Goal: Information Seeking & Learning: Find specific page/section

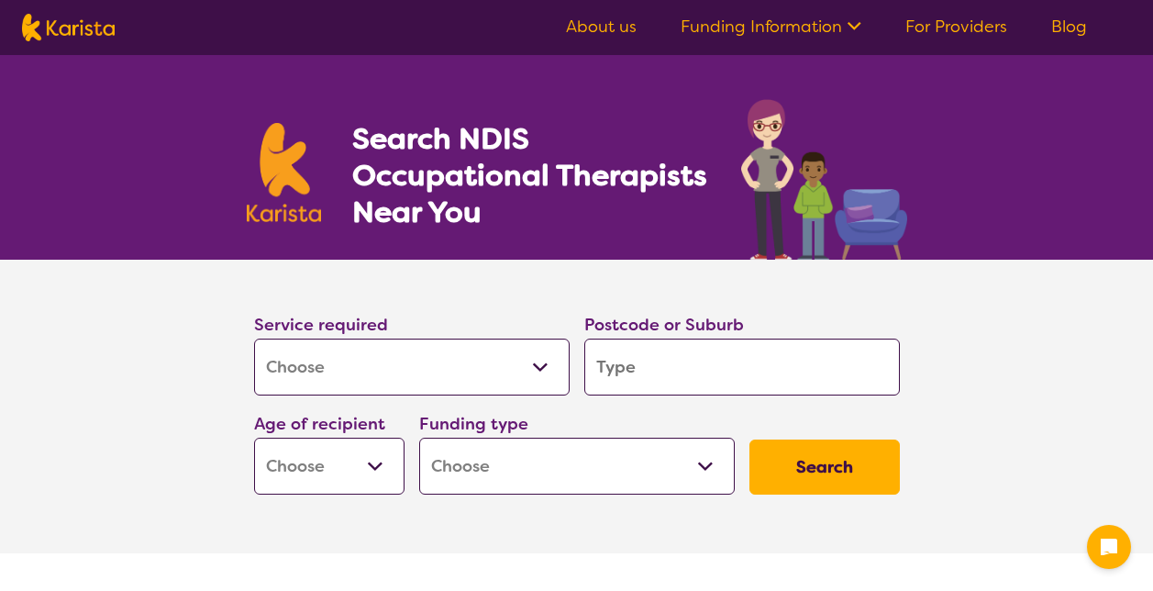
select select "[MEDICAL_DATA]"
click at [473, 376] on select "Allied Health Assistant Assessment ([MEDICAL_DATA] or [MEDICAL_DATA]) Behaviour…" at bounding box center [412, 367] width 316 height 57
click at [728, 372] on input "search" at bounding box center [742, 367] width 316 height 57
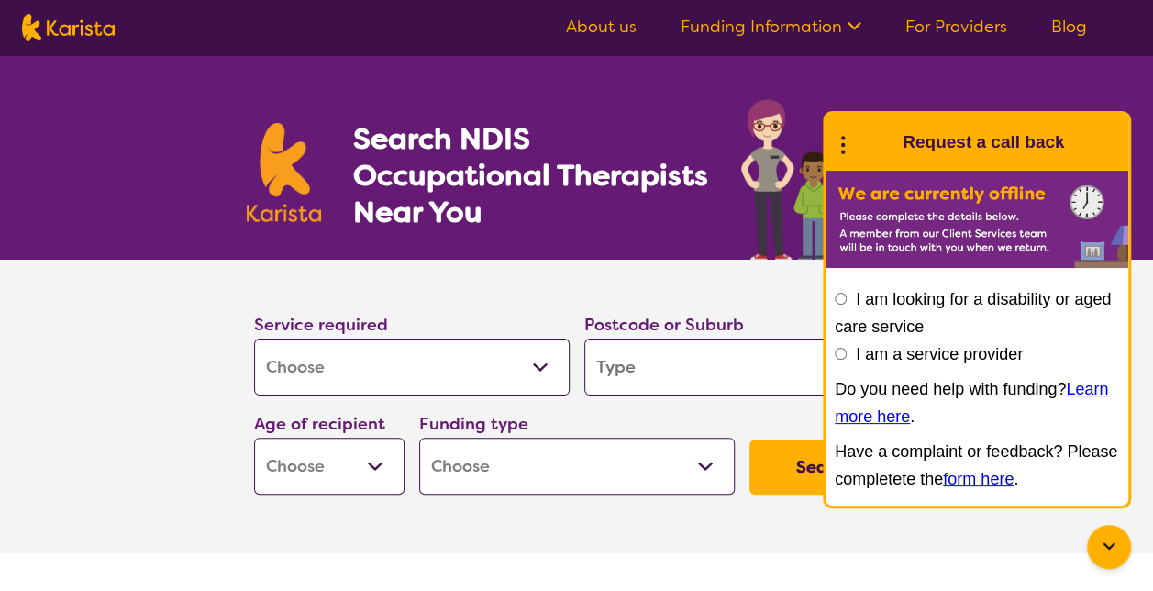
type input "1"
type input "4"
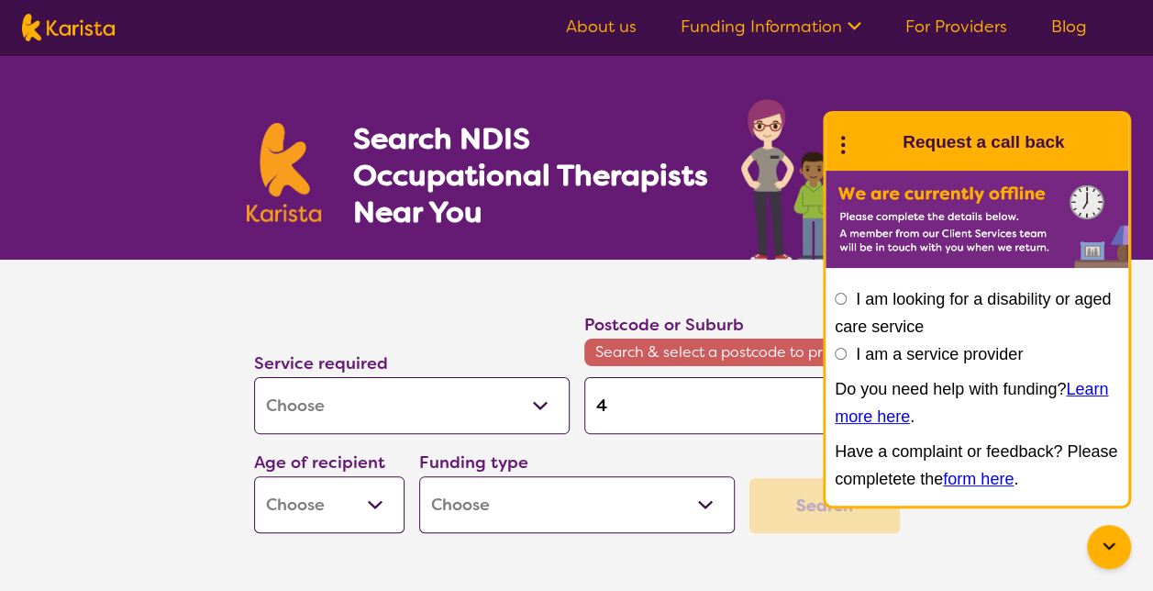
type input "41"
type input "412"
type input "4123"
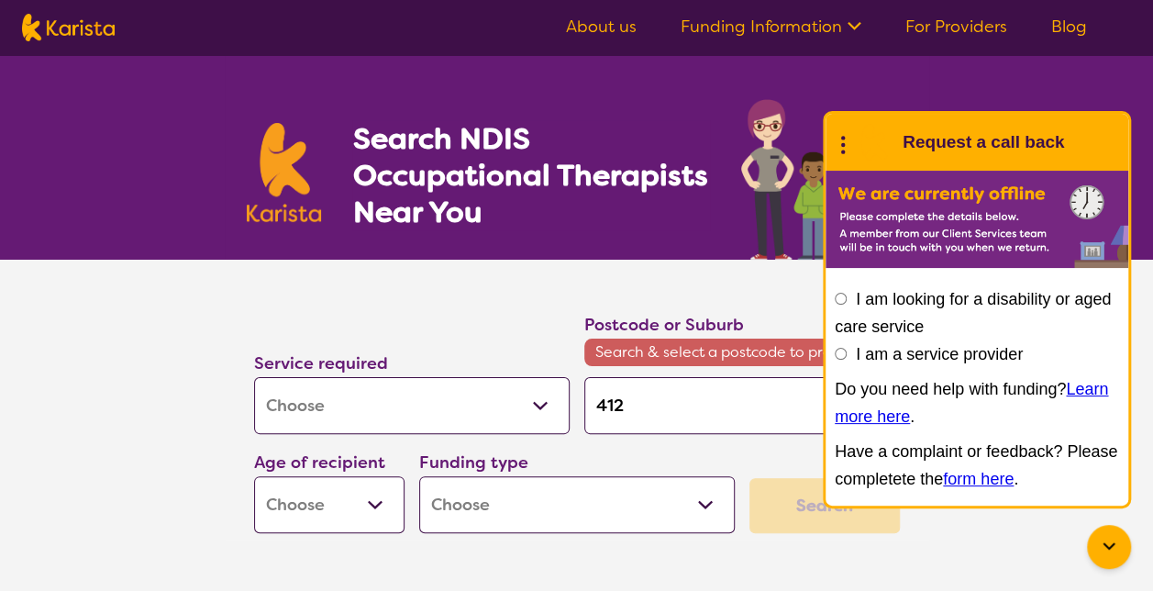
type input "4123"
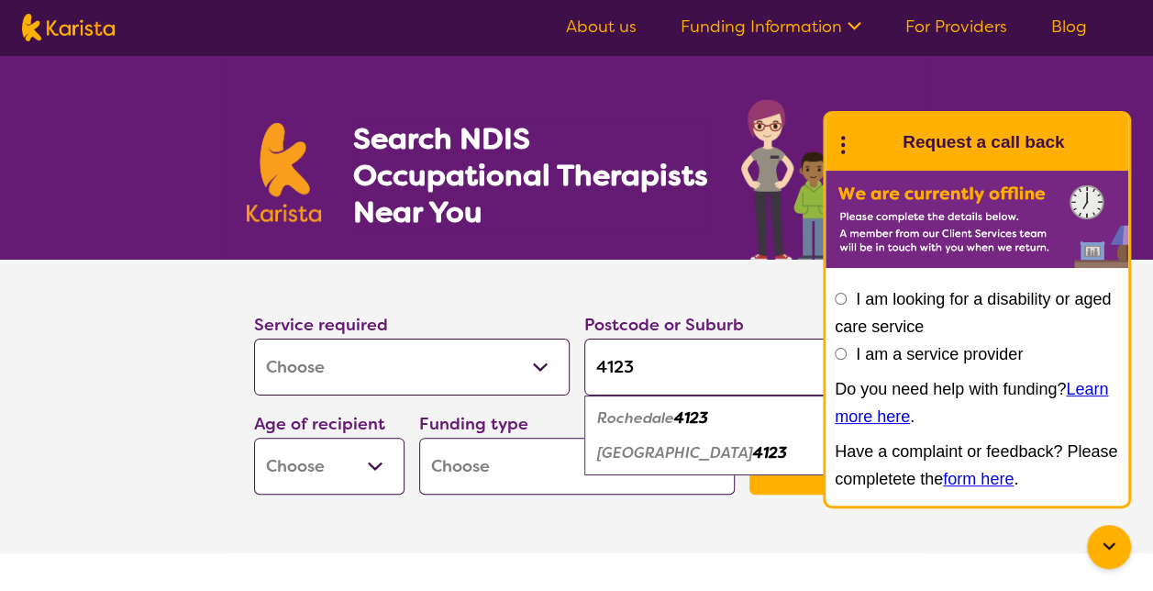
type input "412"
type input "4124"
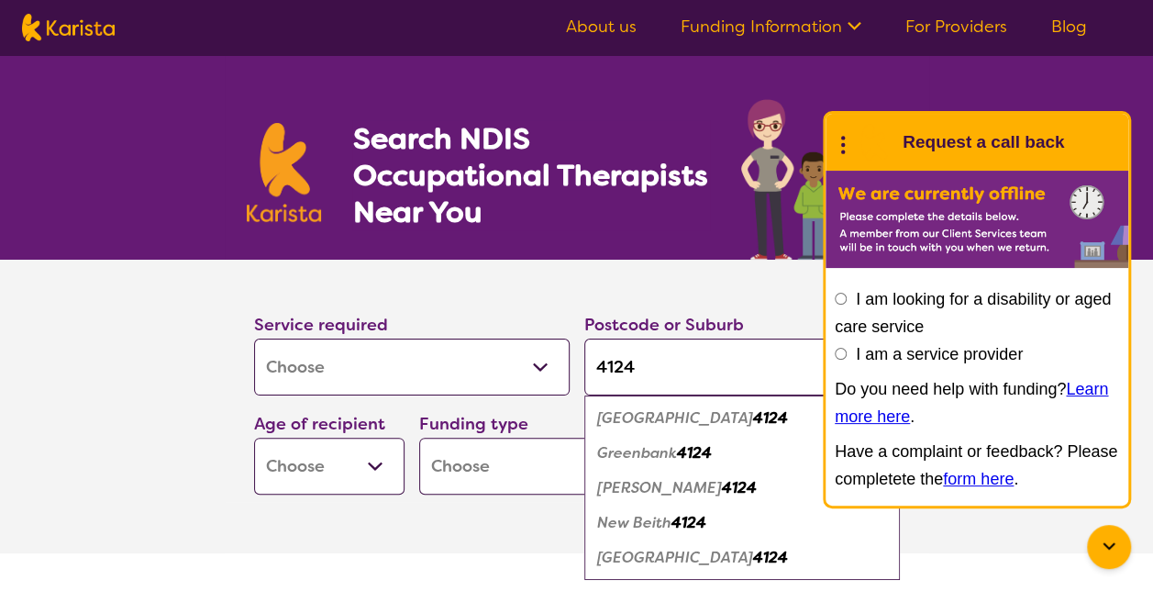
type input "4124"
click at [665, 452] on em "Greenbank" at bounding box center [637, 452] width 80 height 19
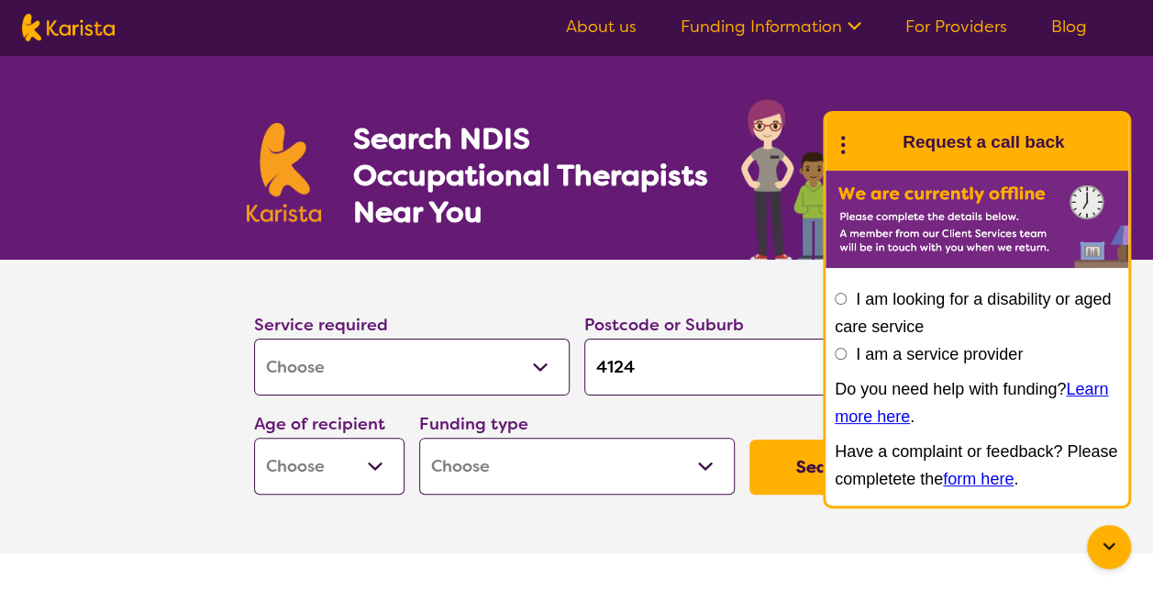
click at [492, 466] on select "Home Care Package (HCP) National Disability Insurance Scheme (NDIS) I don't know" at bounding box center [577, 466] width 316 height 57
